Goal: Complete application form

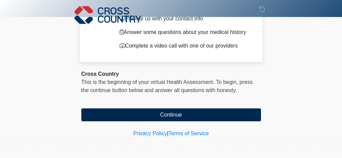
scroll to position [8, 0]
click at [211, 115] on button "Continue" at bounding box center [171, 114] width 180 height 13
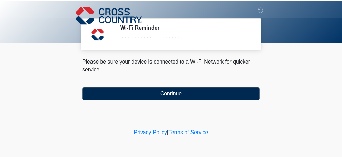
scroll to position [0, 0]
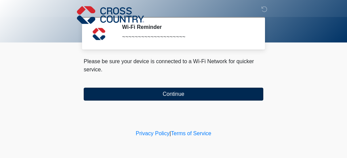
click at [201, 93] on button "Continue" at bounding box center [174, 94] width 180 height 13
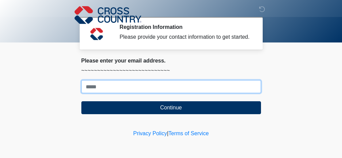
click at [190, 93] on input "Where should we email your response?" at bounding box center [171, 86] width 180 height 13
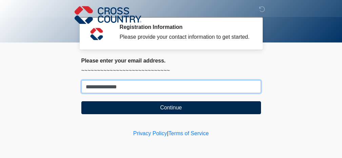
type input "**********"
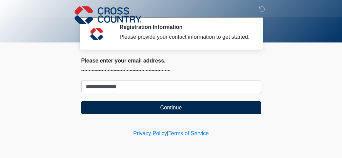
click at [237, 114] on button "Continue" at bounding box center [171, 107] width 180 height 13
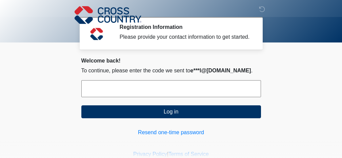
click at [212, 97] on input "text" at bounding box center [171, 88] width 180 height 17
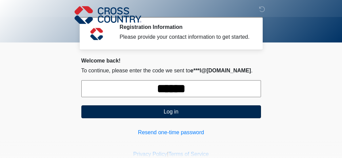
type input "******"
click at [205, 113] on button "Log in" at bounding box center [171, 111] width 180 height 13
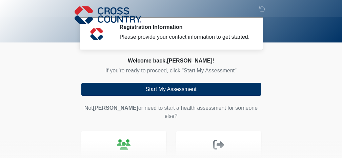
scroll to position [0, 0]
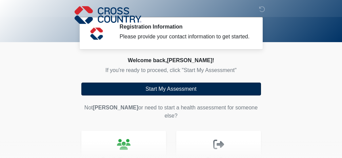
click at [176, 95] on button "Start My Assessment" at bounding box center [171, 88] width 180 height 13
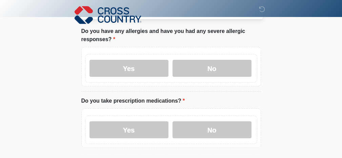
scroll to position [38, 0]
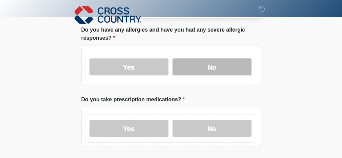
click at [186, 63] on label "No" at bounding box center [212, 66] width 79 height 17
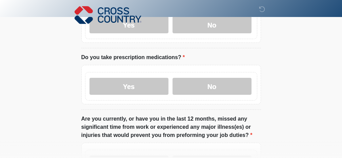
scroll to position [82, 0]
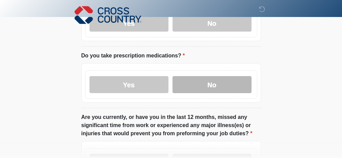
click at [186, 87] on label "No" at bounding box center [212, 84] width 79 height 17
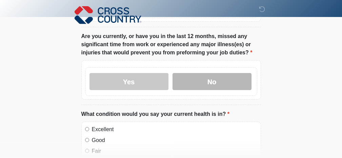
scroll to position [164, 0]
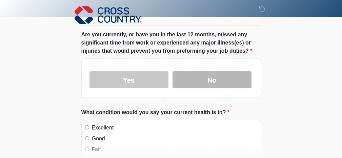
click at [232, 80] on label "No" at bounding box center [212, 79] width 79 height 17
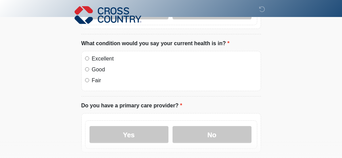
scroll to position [235, 0]
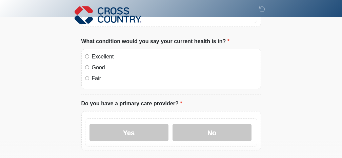
click at [107, 55] on label "Excellent" at bounding box center [175, 57] width 166 height 8
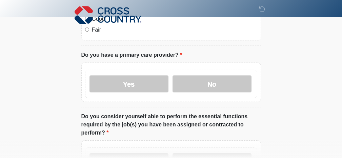
scroll to position [283, 0]
click at [142, 79] on label "Yes" at bounding box center [129, 84] width 79 height 17
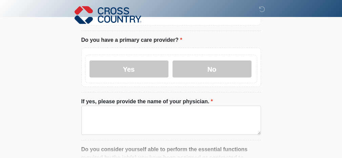
scroll to position [300, 0]
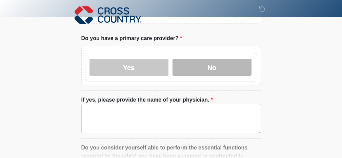
click at [192, 73] on label "No" at bounding box center [212, 67] width 79 height 17
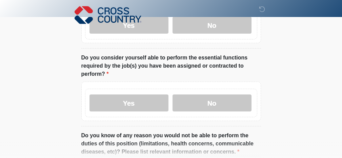
scroll to position [345, 0]
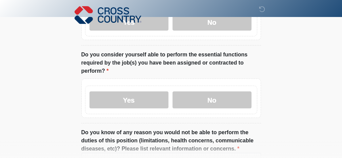
click at [141, 113] on div "Yes No" at bounding box center [171, 97] width 180 height 39
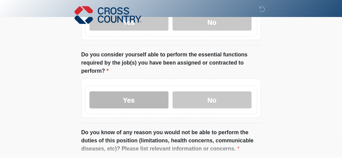
click at [144, 99] on label "Yes" at bounding box center [129, 99] width 79 height 17
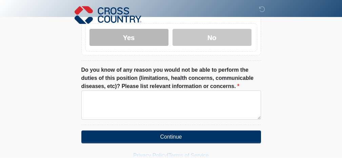
scroll to position [429, 0]
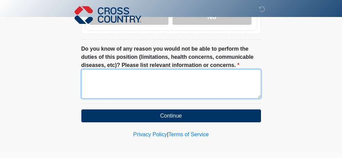
click at [147, 85] on textarea "Do you know of any reason you would not be able to perform the duties of this p…" at bounding box center [171, 83] width 180 height 29
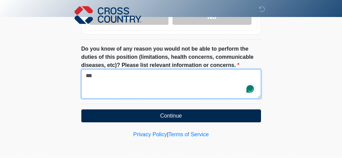
type textarea "***"
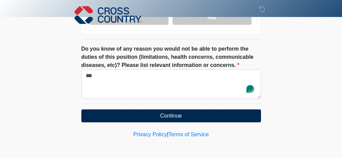
click at [179, 116] on button "Continue" at bounding box center [171, 115] width 180 height 13
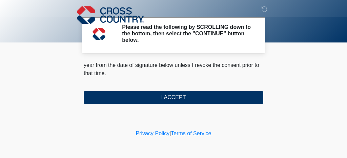
scroll to position [0, 0]
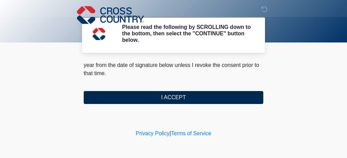
click at [193, 99] on button "I ACCEPT" at bounding box center [174, 97] width 180 height 13
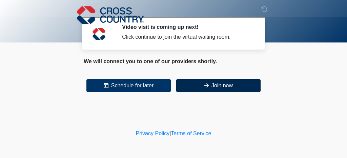
click at [220, 85] on button "Join now" at bounding box center [218, 85] width 84 height 13
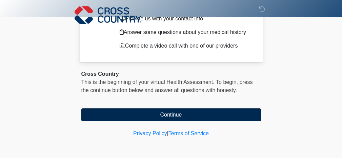
click at [175, 112] on button "Continue" at bounding box center [171, 114] width 180 height 13
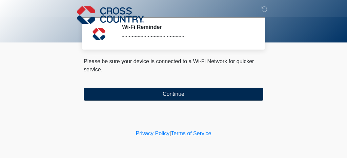
click at [182, 96] on button "Continue" at bounding box center [174, 94] width 180 height 13
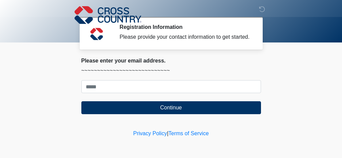
click at [127, 11] on img at bounding box center [108, 15] width 67 height 20
